Goal: Transaction & Acquisition: Purchase product/service

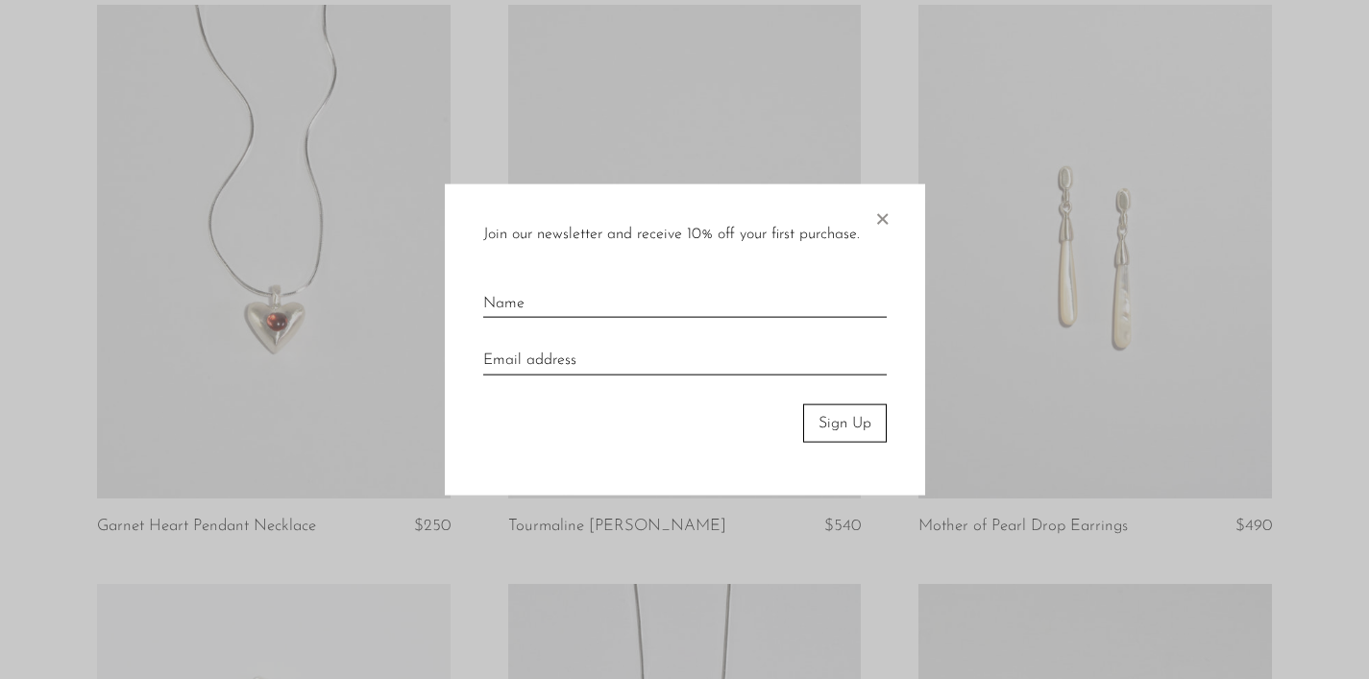
scroll to position [395, 0]
click at [892, 211] on div "Join our newsletter and receive 10% off your first purchase. × Sign Up" at bounding box center [685, 340] width 480 height 312
click at [877, 210] on span "×" at bounding box center [881, 214] width 19 height 61
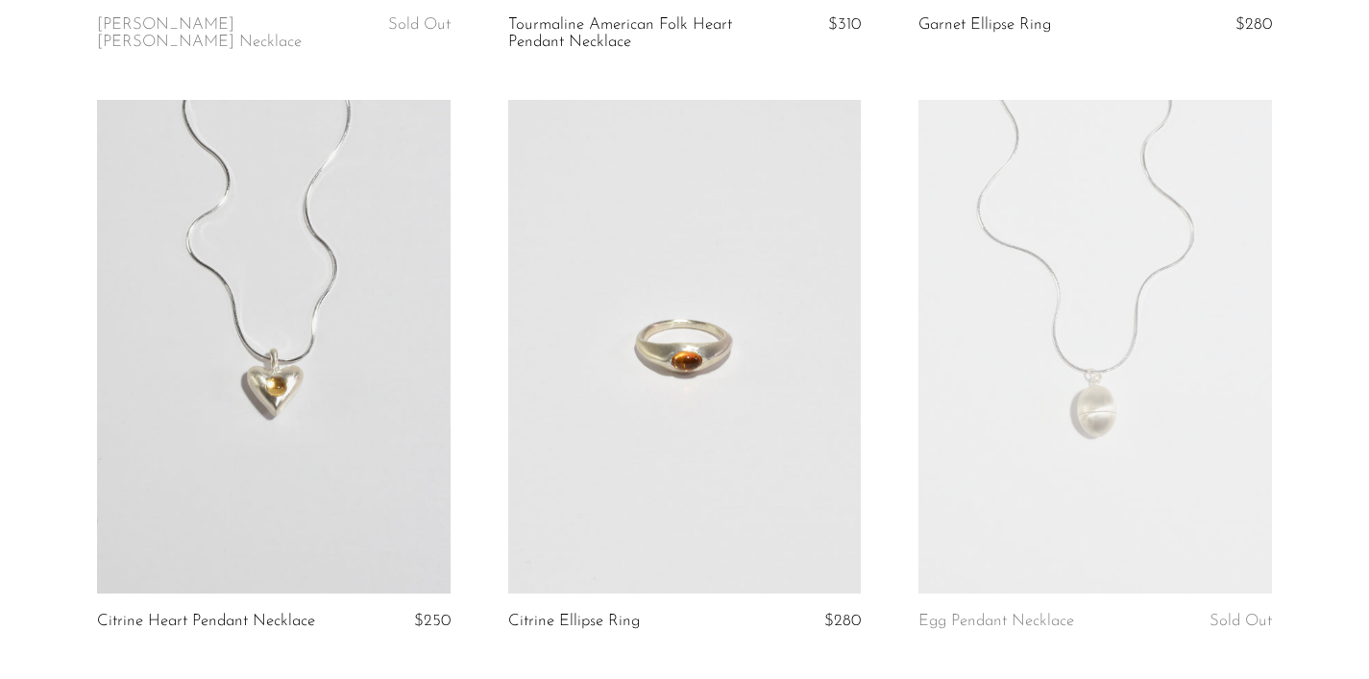
scroll to position [1492, 0]
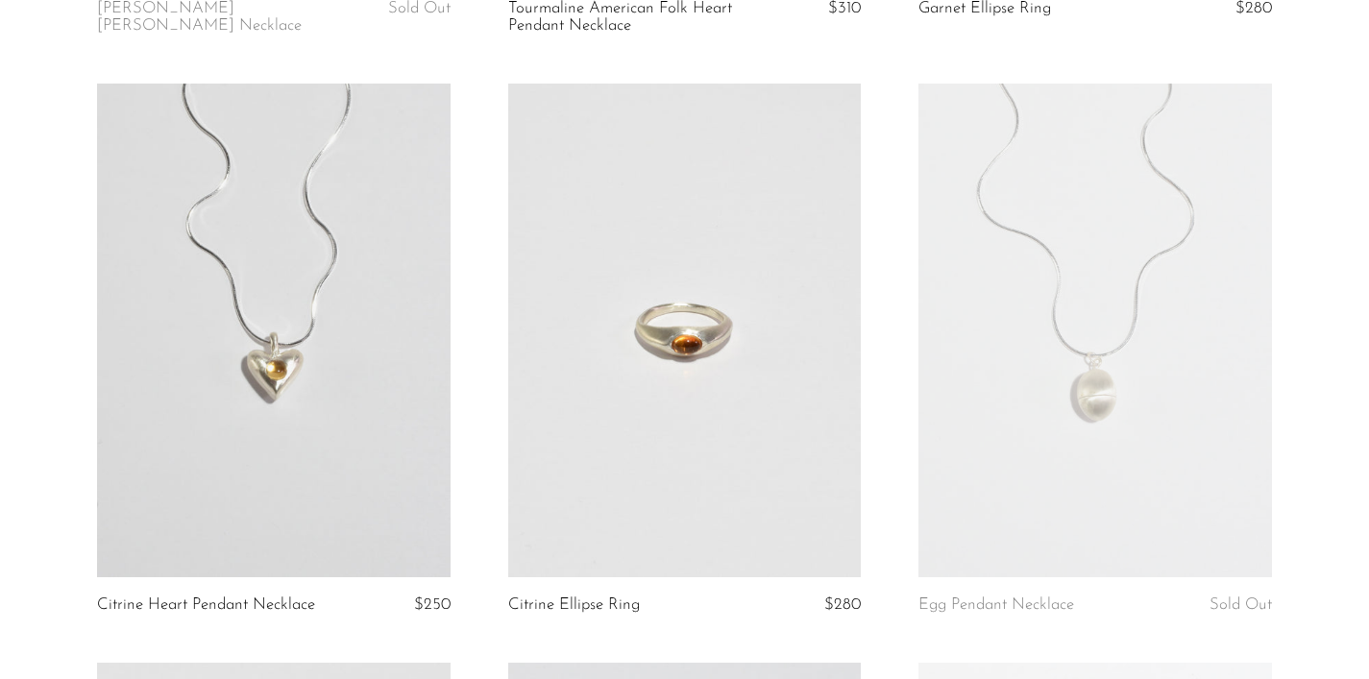
click at [336, 297] on link at bounding box center [273, 331] width 353 height 494
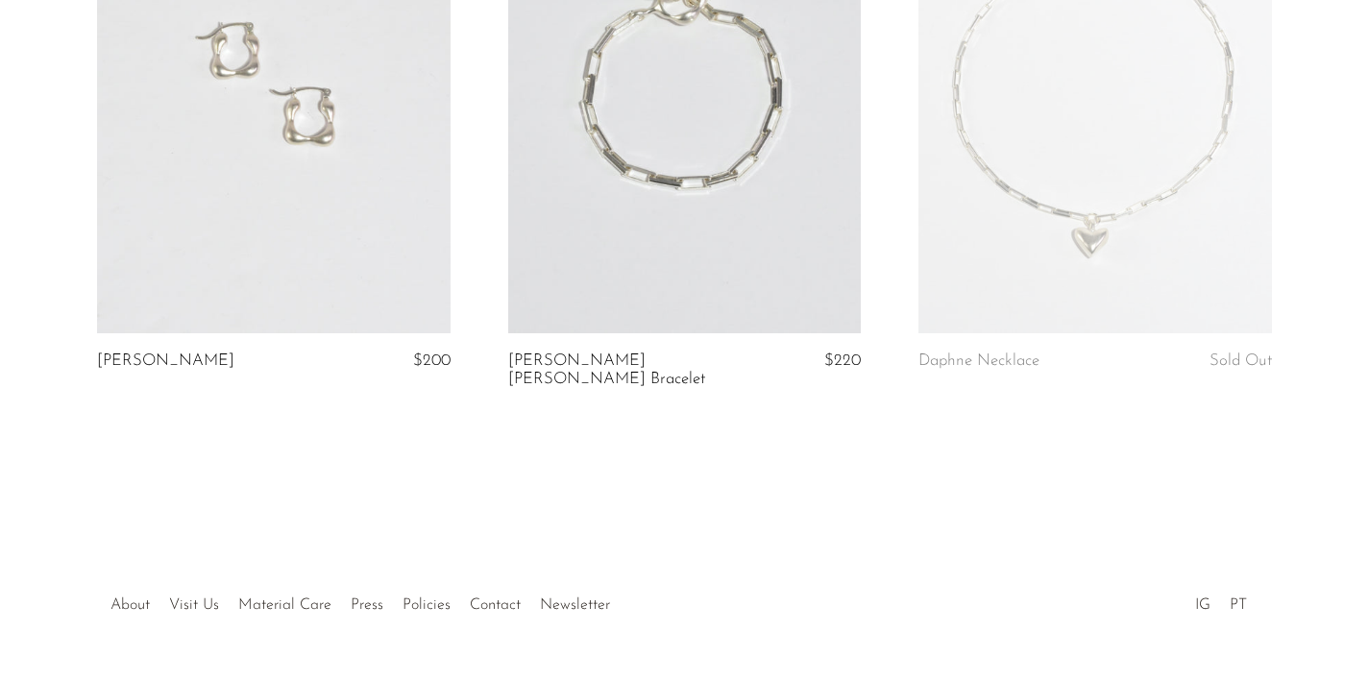
scroll to position [2328, 0]
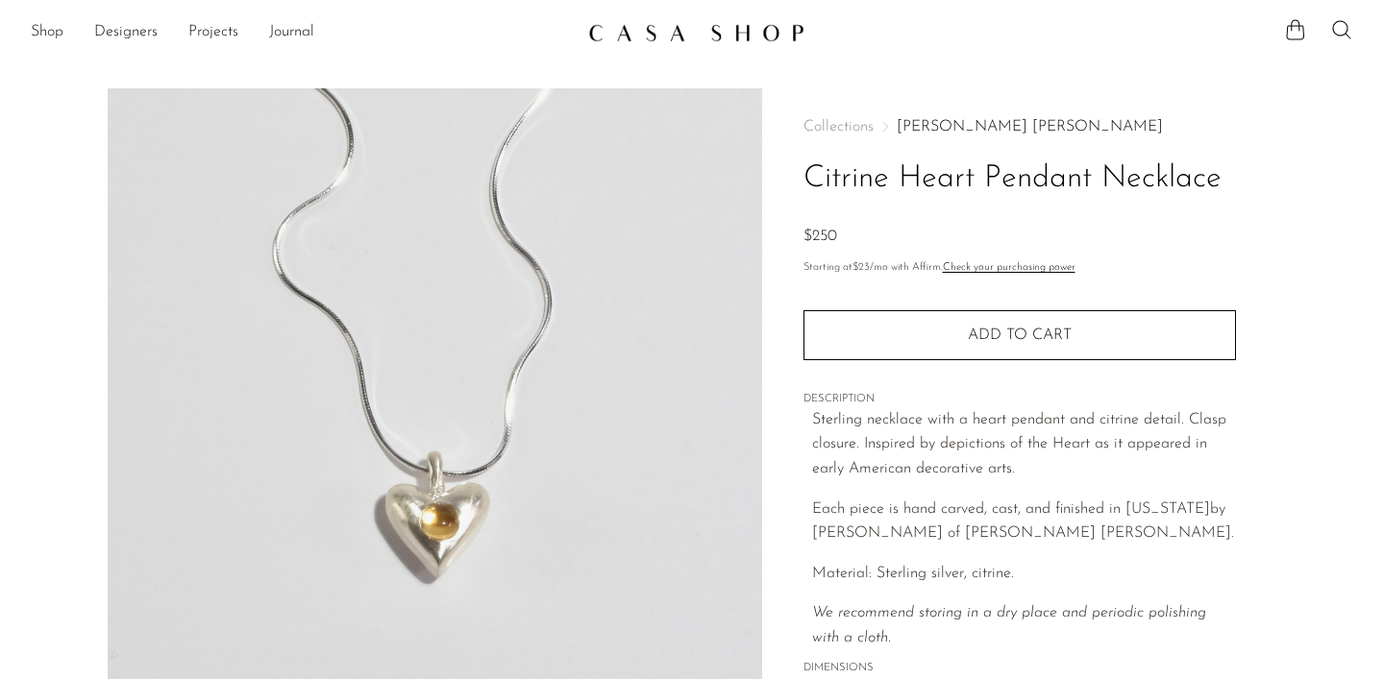
click at [564, 317] on img at bounding box center [435, 448] width 654 height 721
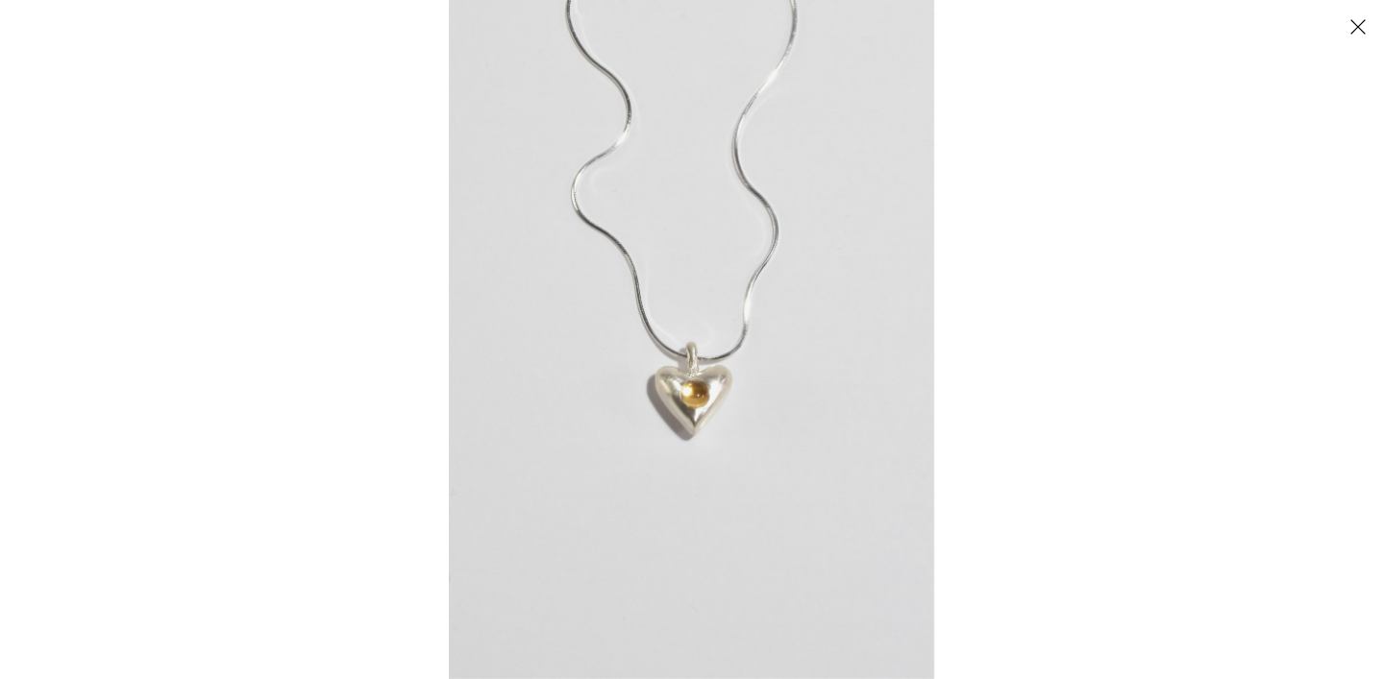
click at [656, 353] on img at bounding box center [691, 339] width 485 height 679
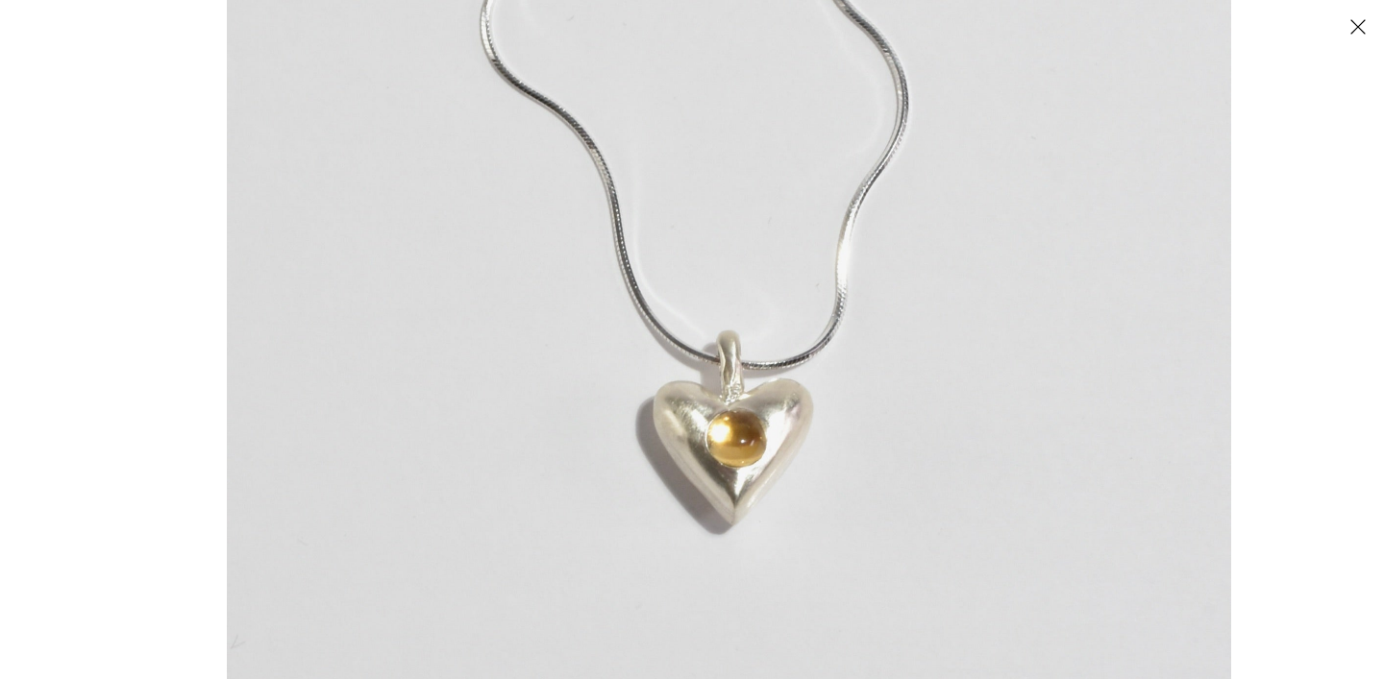
click at [656, 353] on img at bounding box center [729, 325] width 1004 height 1405
